Goal: Task Accomplishment & Management: Manage account settings

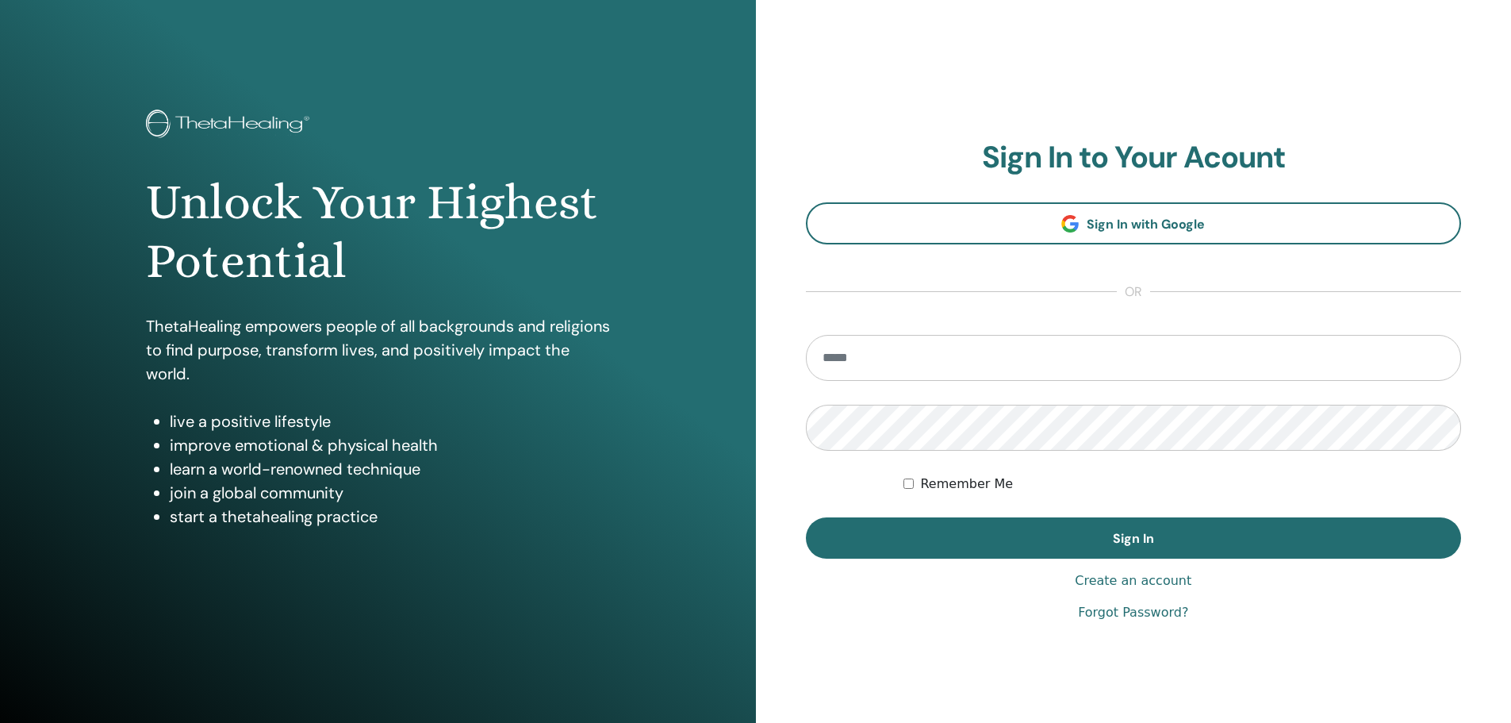
click at [1013, 356] on input "email" at bounding box center [1134, 358] width 656 height 46
type input "*"
type input "**********"
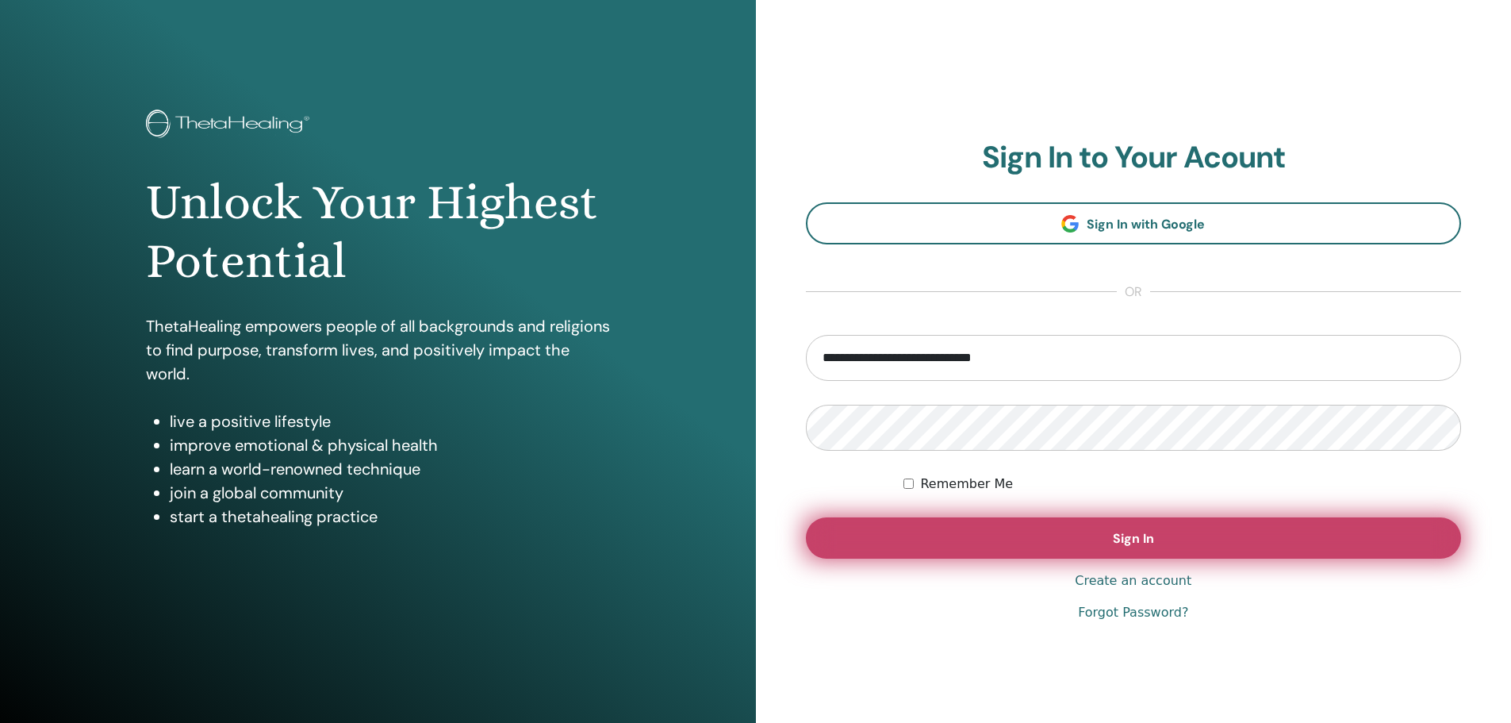
click at [936, 537] on button "Sign In" at bounding box center [1134, 537] width 656 height 41
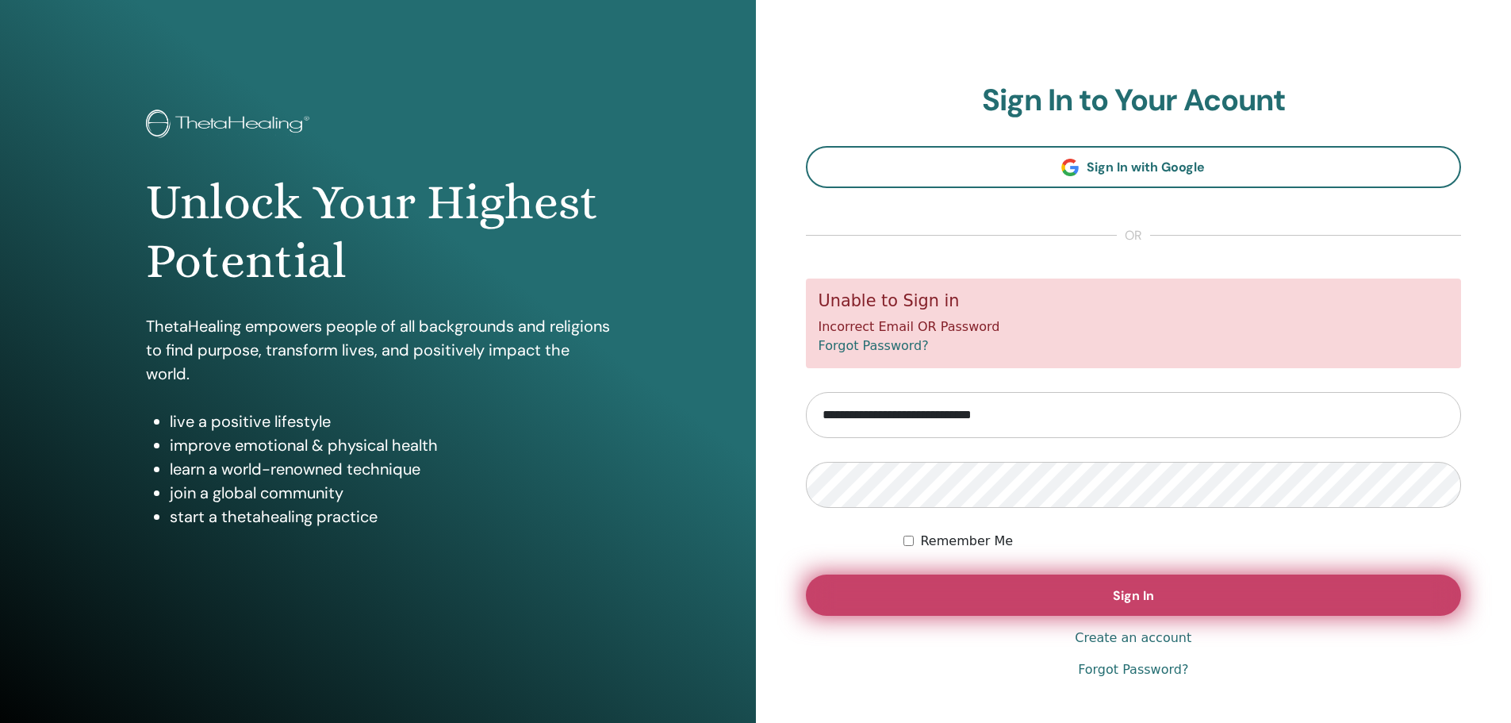
click at [981, 593] on button "Sign In" at bounding box center [1134, 594] width 656 height 41
click at [992, 588] on button "Sign In" at bounding box center [1134, 594] width 656 height 41
click at [1025, 595] on button "Sign In" at bounding box center [1134, 594] width 656 height 41
click at [1000, 583] on button "Sign In" at bounding box center [1134, 594] width 656 height 41
click at [964, 585] on button "Sign In" at bounding box center [1134, 594] width 656 height 41
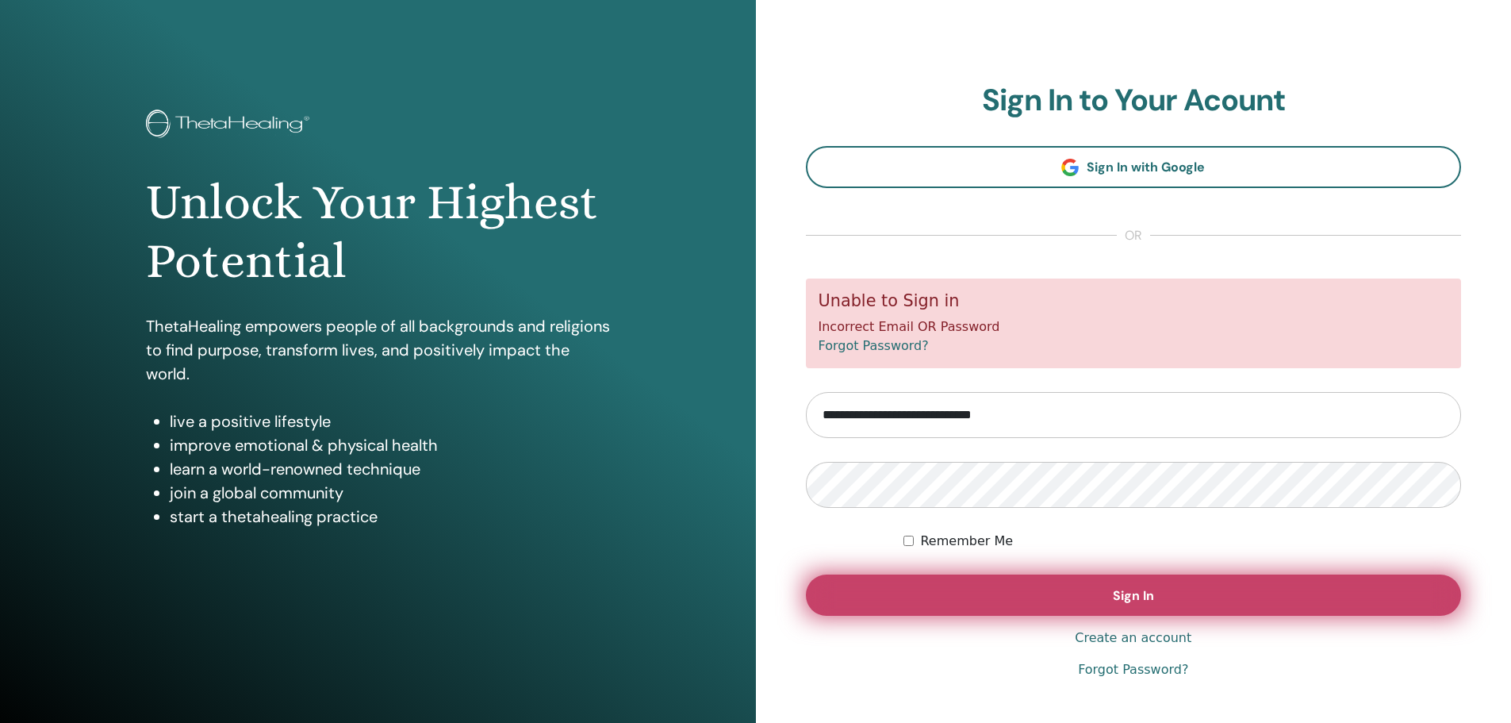
click at [1008, 591] on button "Sign In" at bounding box center [1134, 594] width 656 height 41
click at [987, 588] on button "Sign In" at bounding box center [1134, 594] width 656 height 41
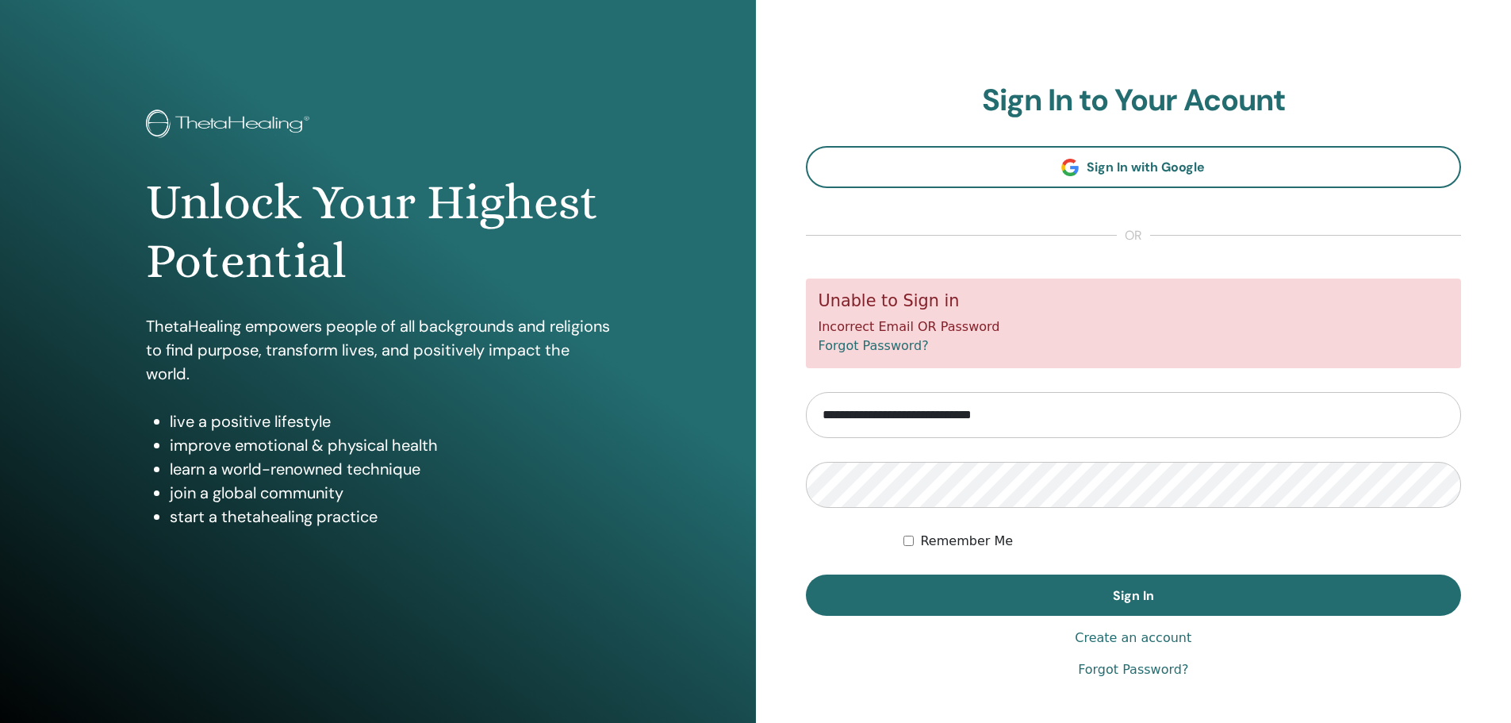
click at [892, 346] on link "Forgot Password?" at bounding box center [874, 345] width 110 height 15
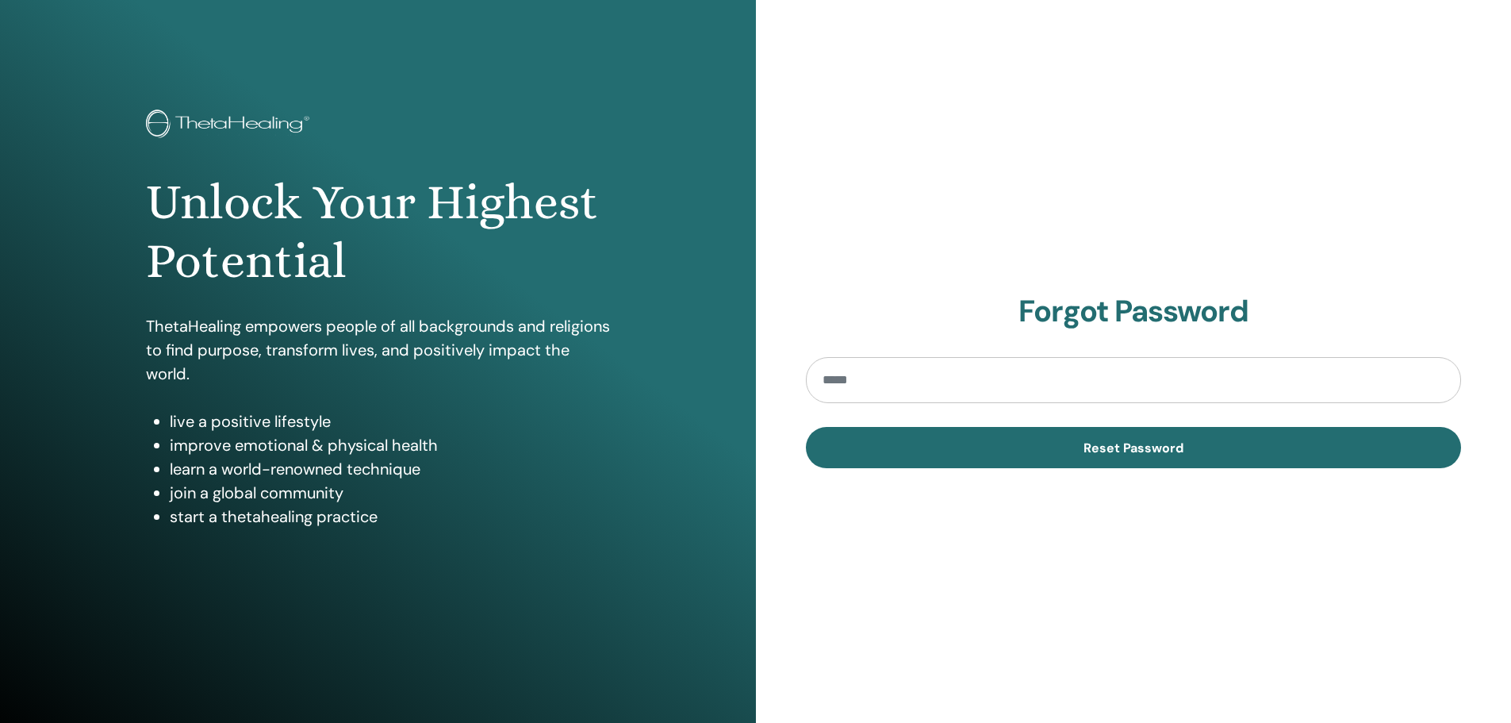
click at [899, 385] on input "email" at bounding box center [1134, 380] width 656 height 46
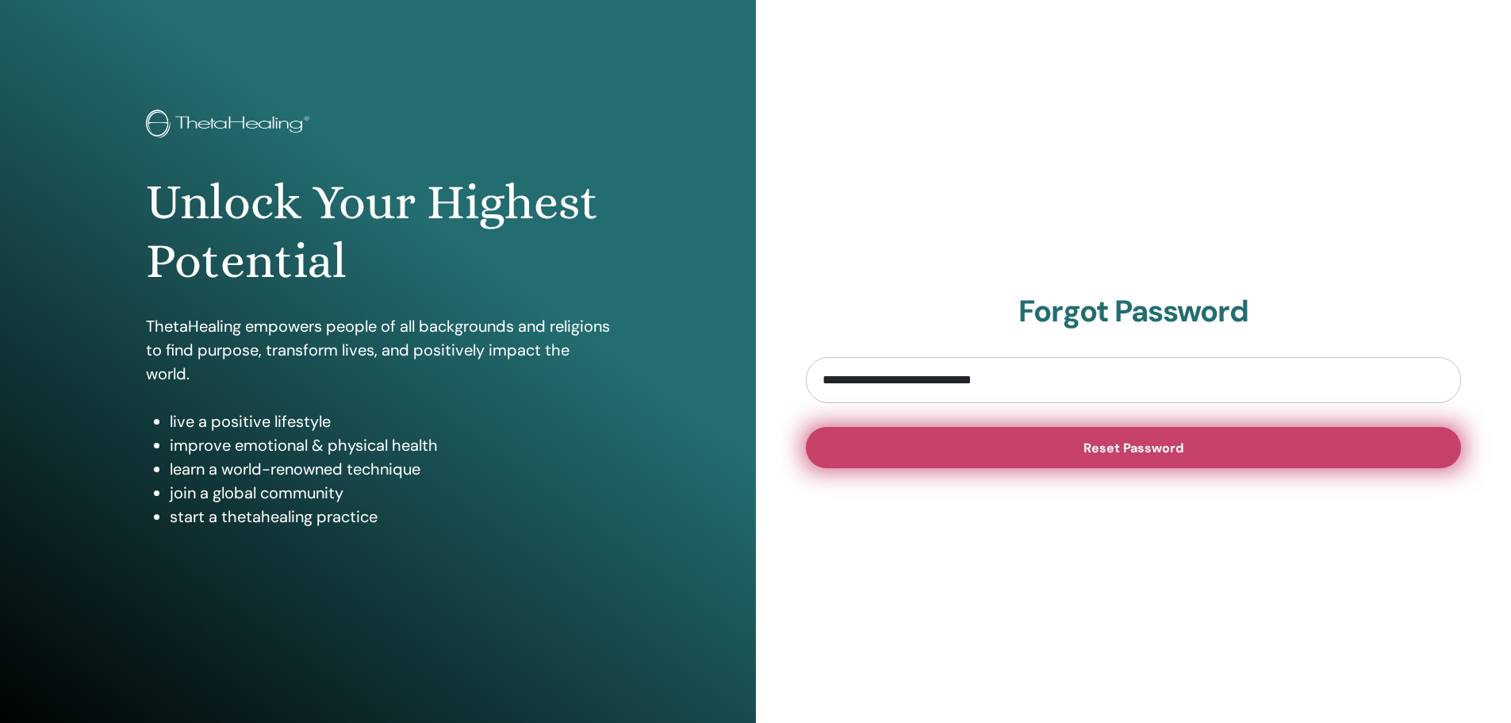
type input "**********"
click at [1008, 443] on button "Reset Password" at bounding box center [1134, 447] width 656 height 41
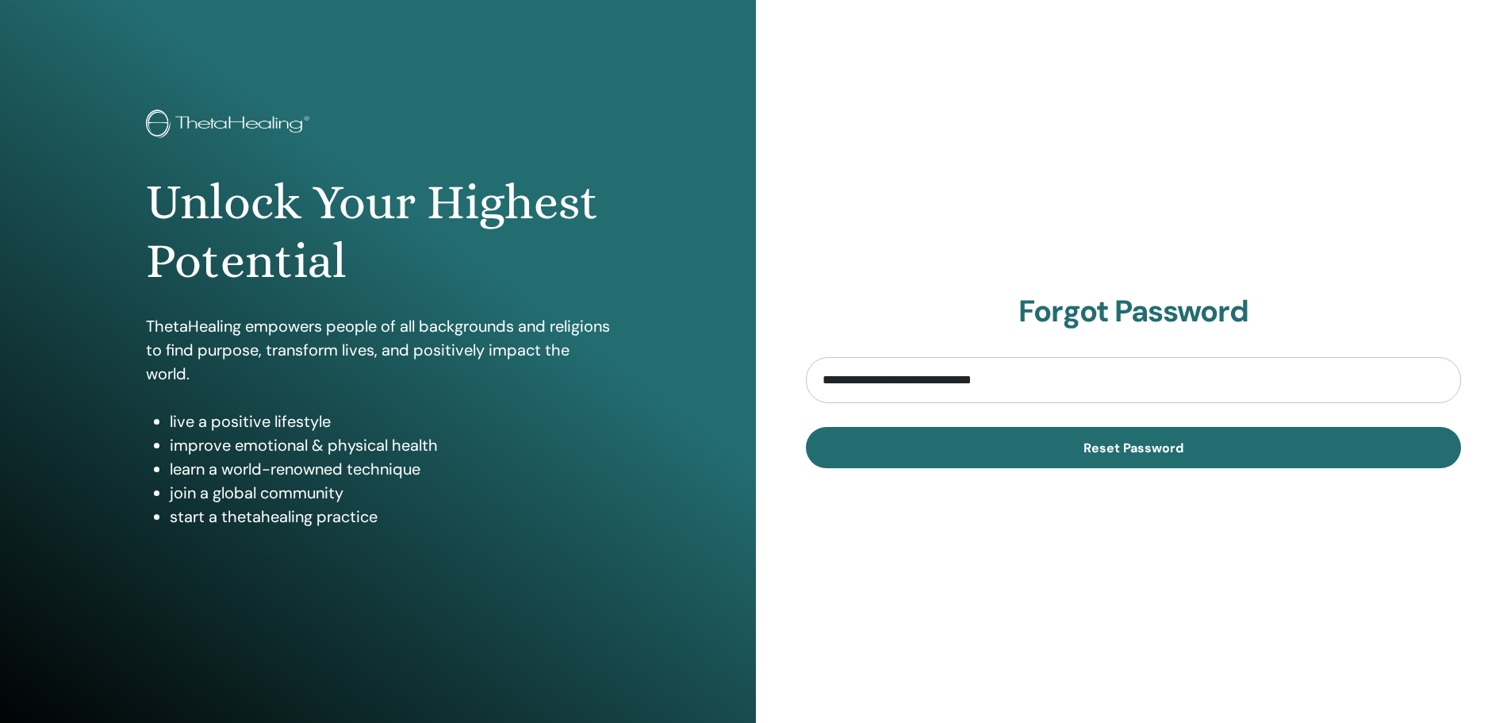
click at [1296, 657] on div "**********" at bounding box center [1134, 381] width 756 height 762
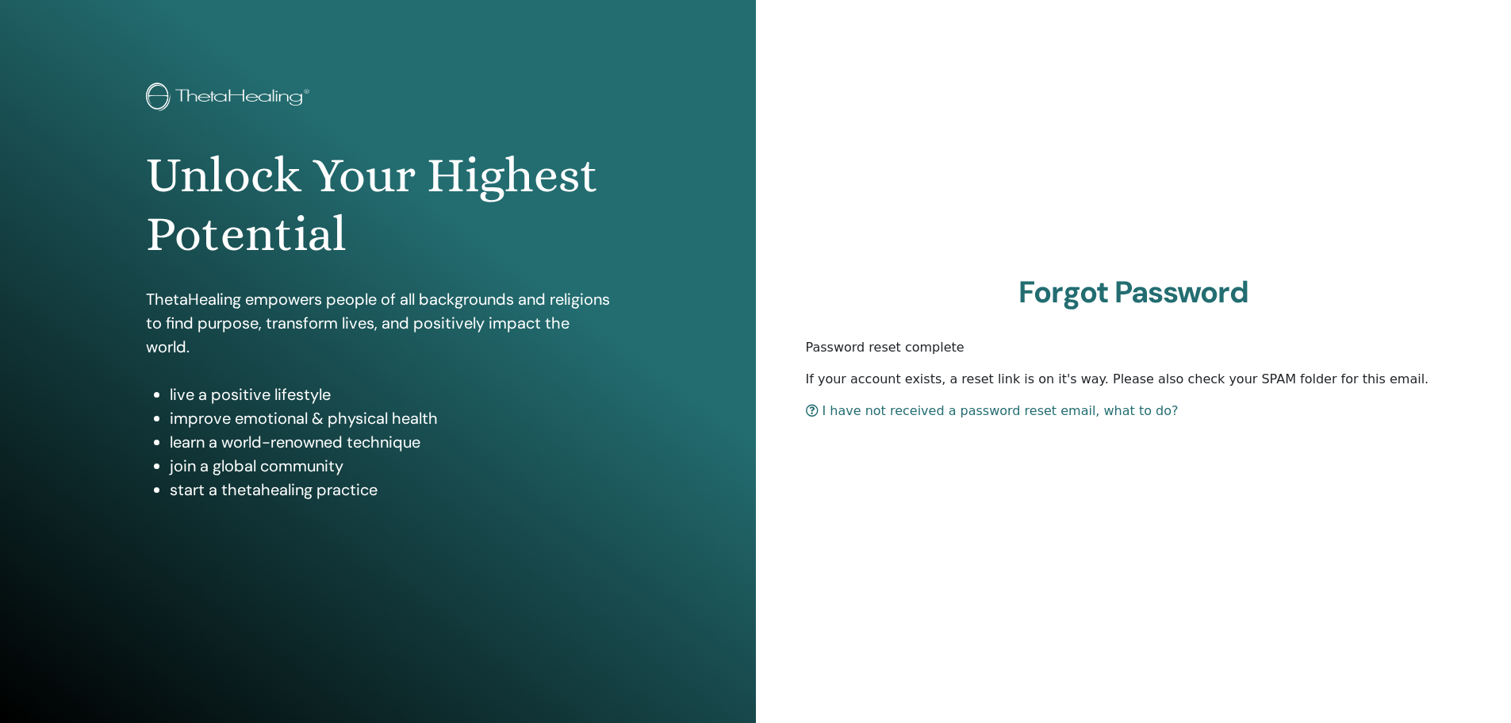
scroll to position [39, 0]
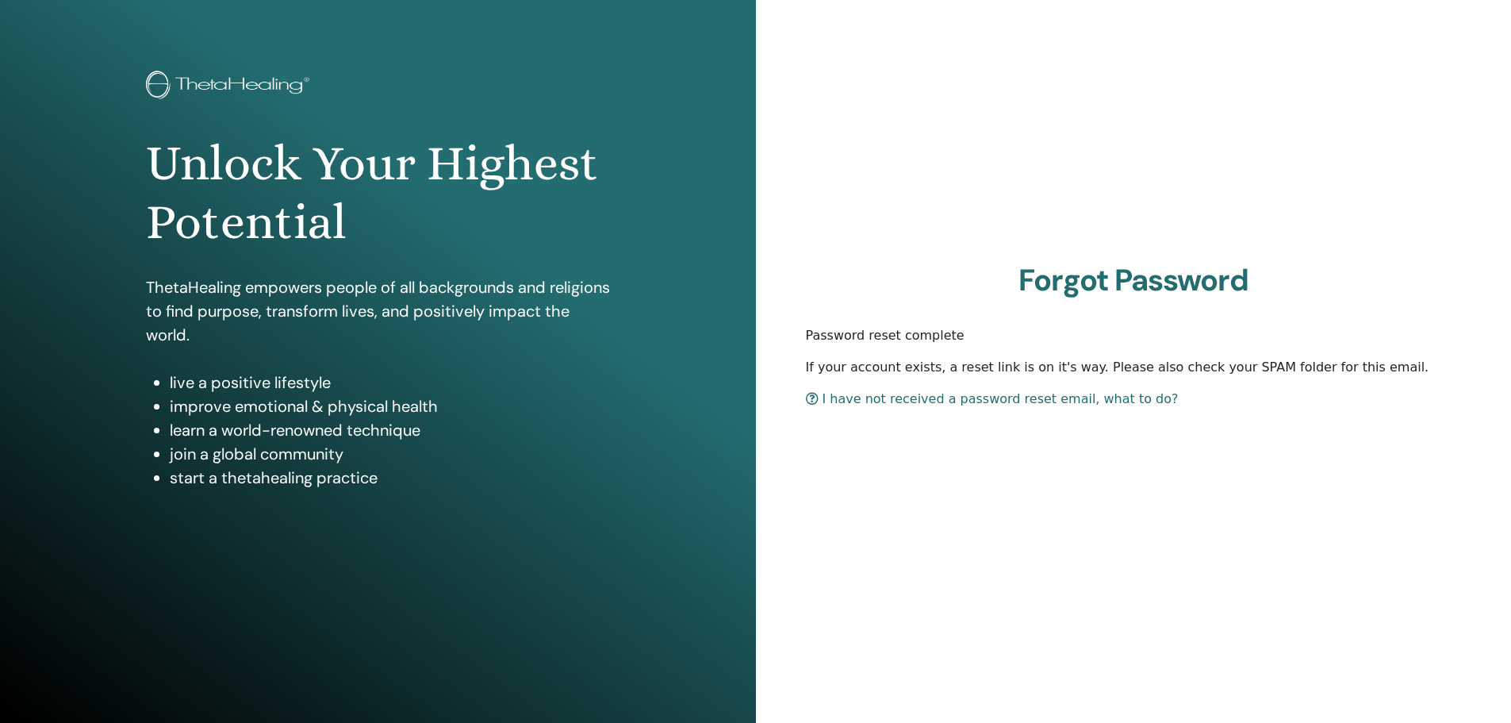
click at [923, 401] on link "I have not received a password reset email, what to do?" at bounding box center [992, 398] width 373 height 15
